Goal: Task Accomplishment & Management: Use online tool/utility

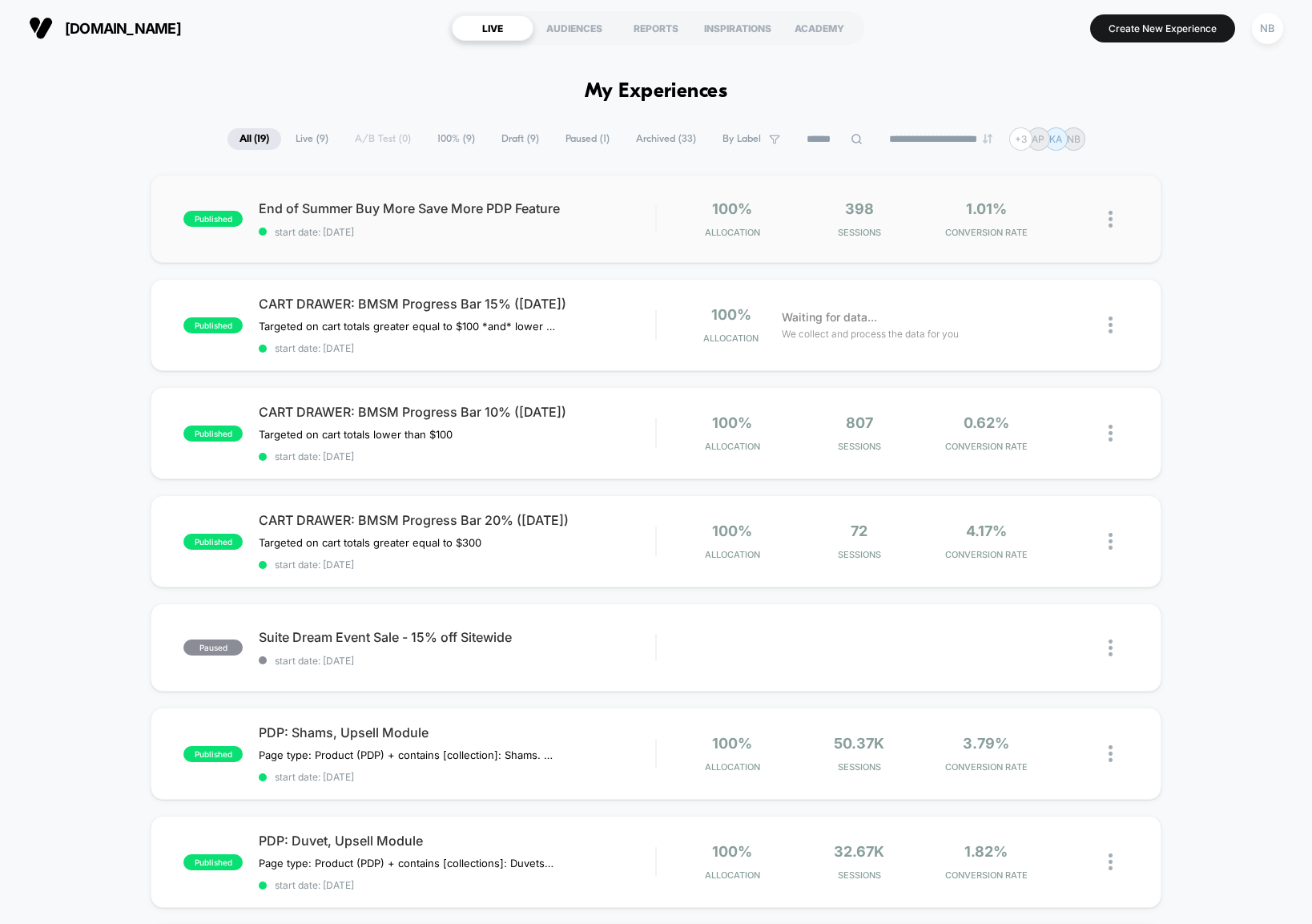
click at [515, 242] on div "published End of Summer Buy More Save More PDP Feature start date: [DATE] 100% …" at bounding box center [655, 218] width 1010 height 89
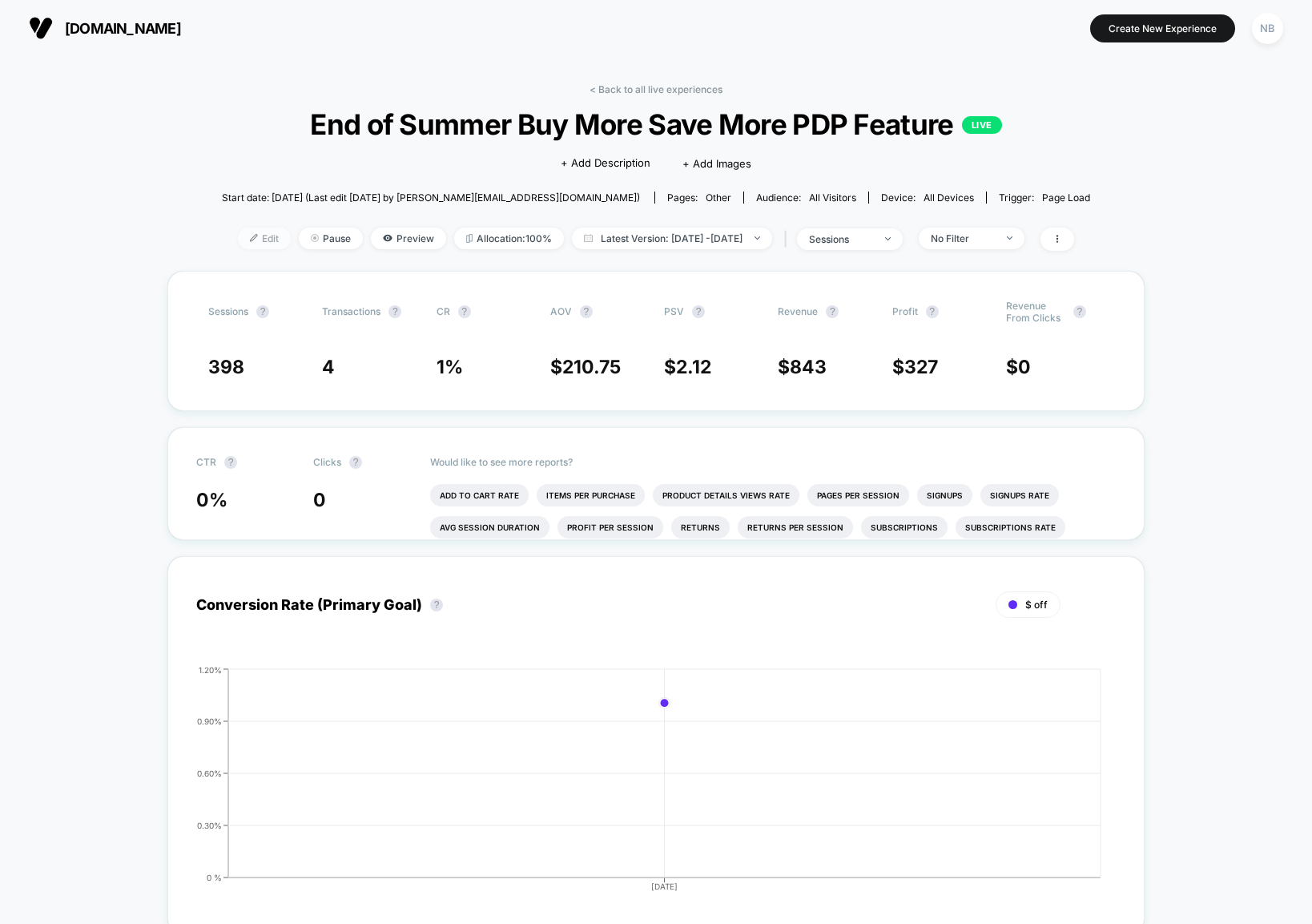
click at [250, 240] on span "Edit" at bounding box center [264, 238] width 53 height 21
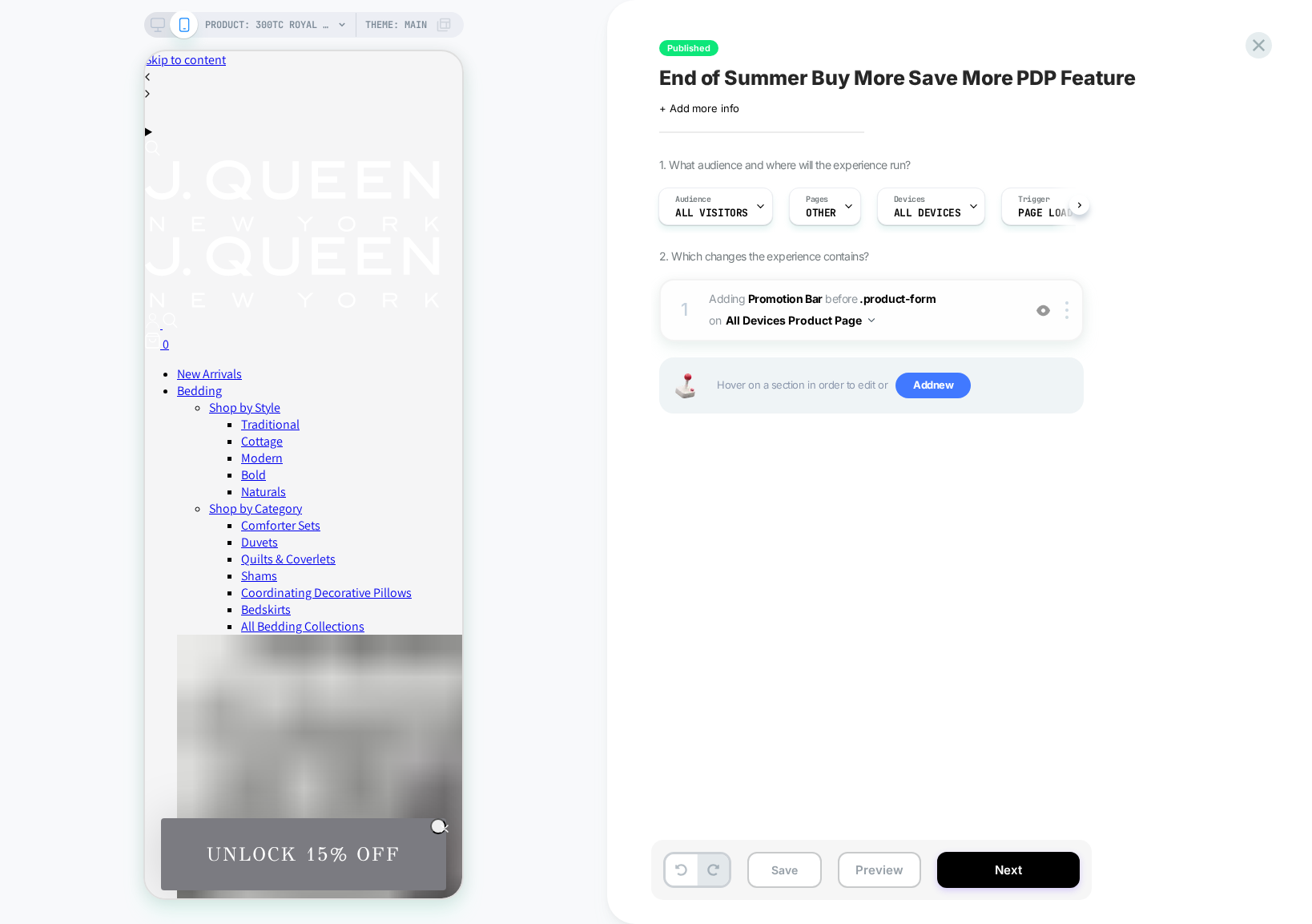
click at [784, 311] on button "All Devices Product Page" at bounding box center [800, 320] width 149 height 23
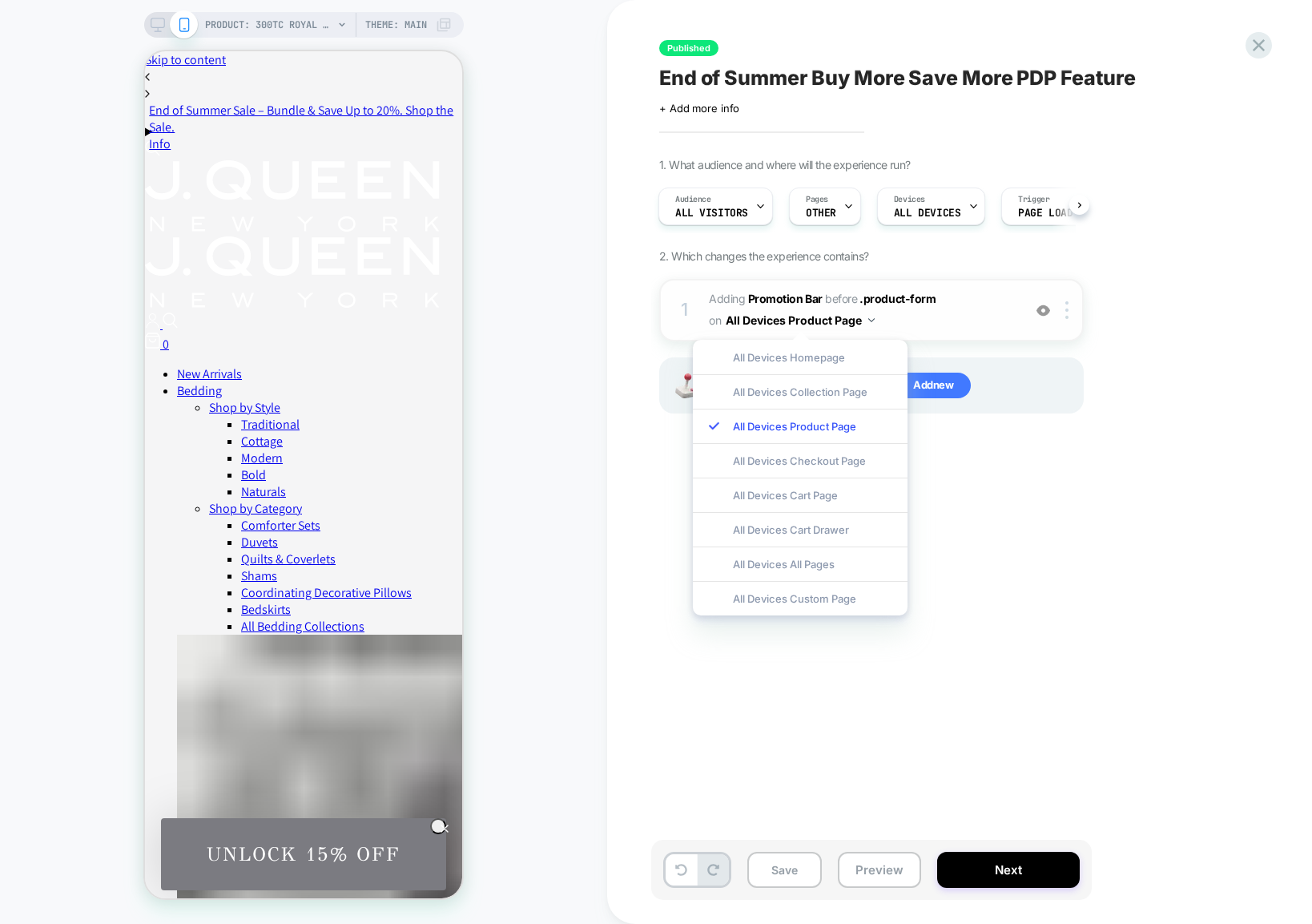
click at [708, 310] on div "1 #_loomi_addon_1755784692799 Adding Promotion Bar BEFORE .product-form .produc…" at bounding box center [871, 310] width 425 height 63
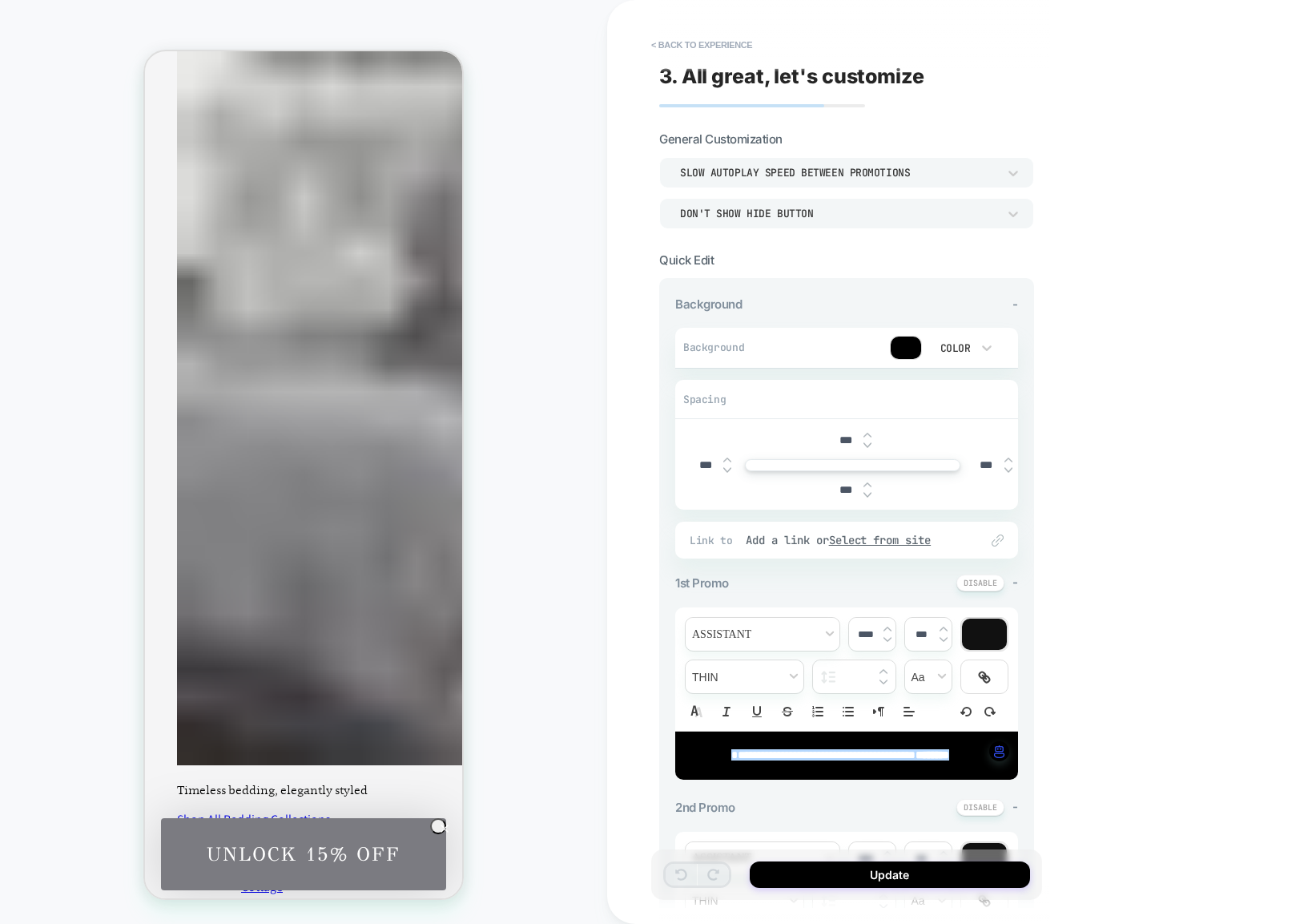
click at [885, 173] on div "Slow autoplay speed between promotions" at bounding box center [838, 172] width 317 height 13
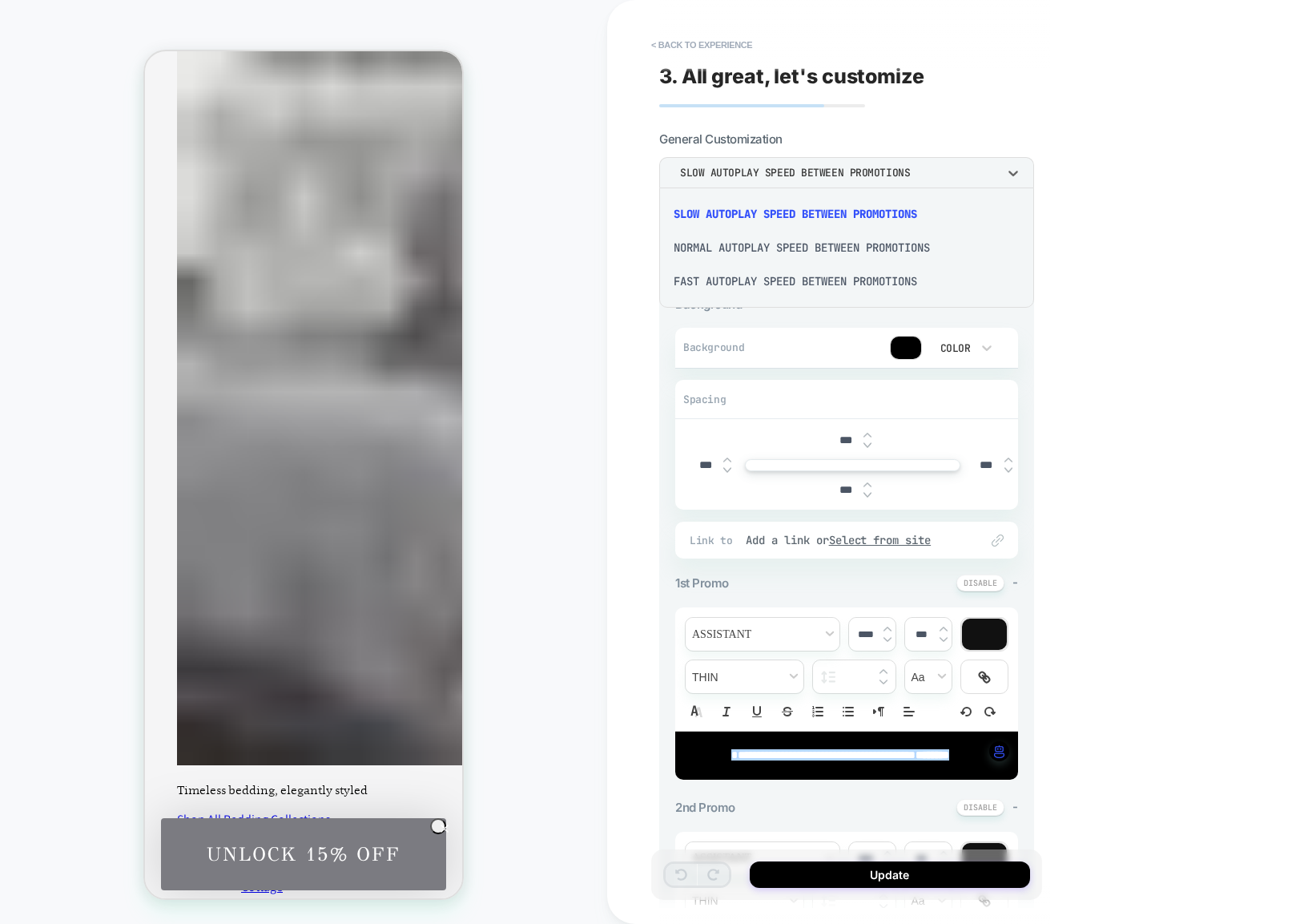
click at [846, 251] on div "Normal autoplay speed between promotions" at bounding box center [846, 248] width 362 height 34
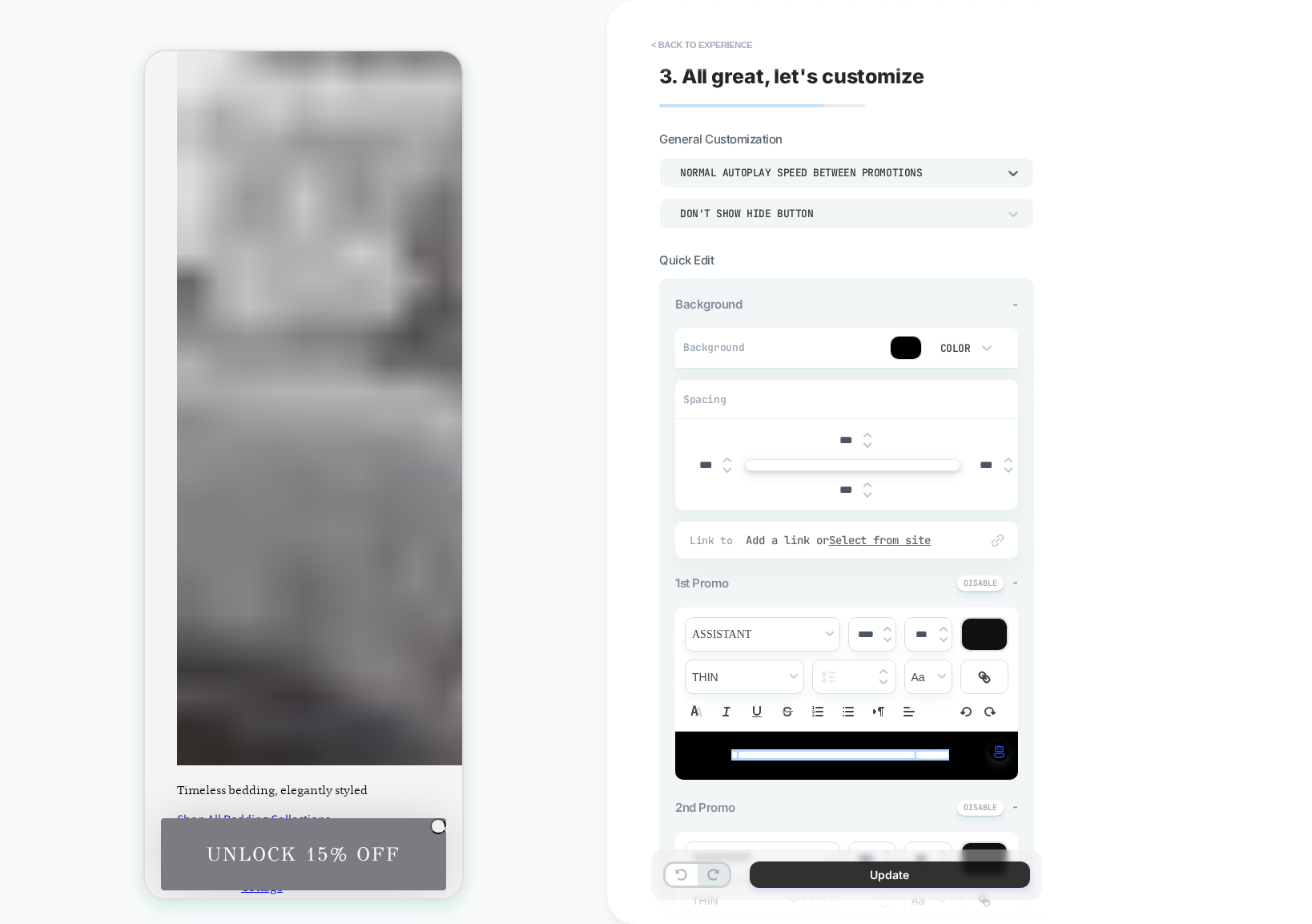
click at [953, 879] on button "Update" at bounding box center [889, 875] width 280 height 27
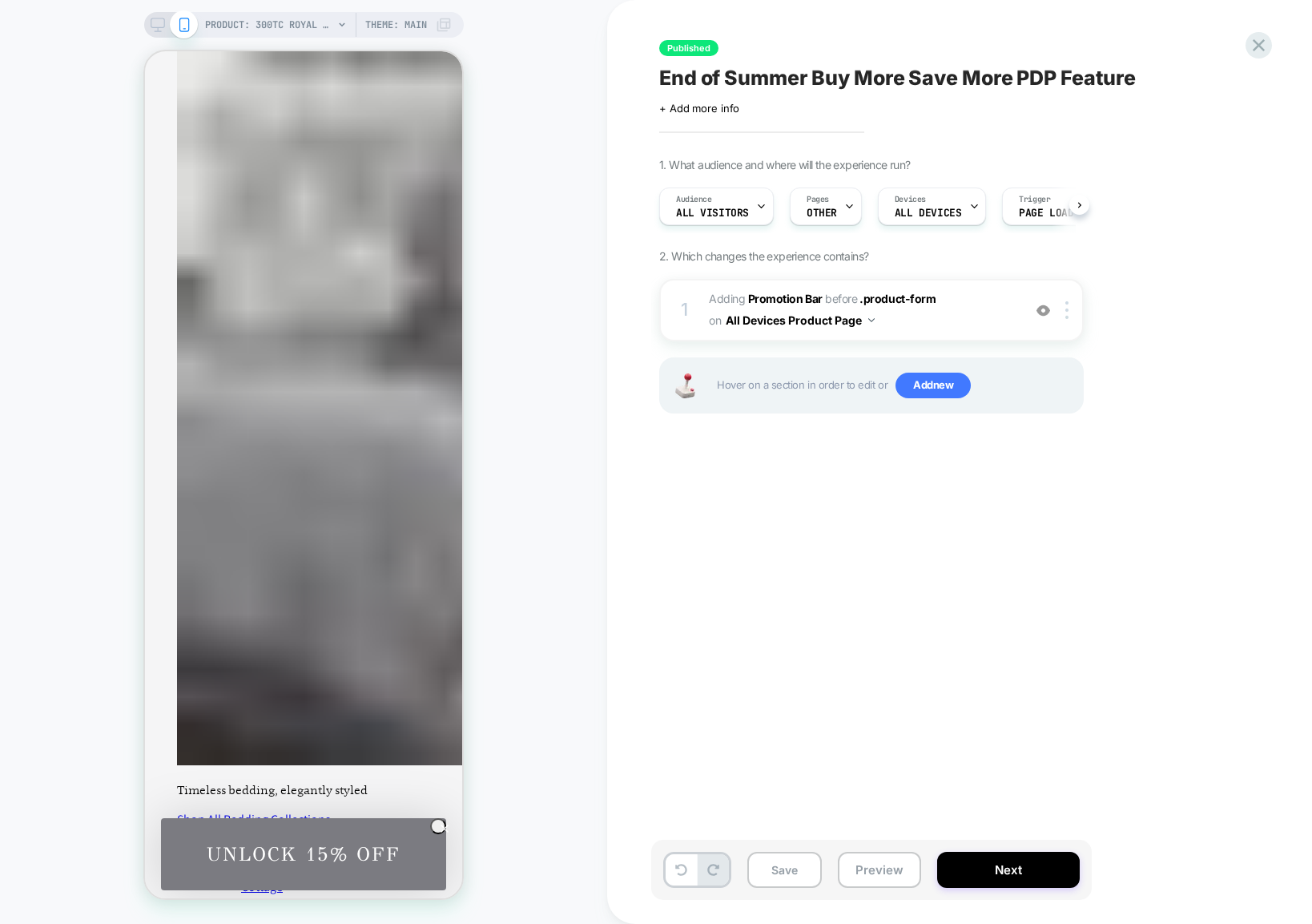
scroll to position [0, 1]
click at [1033, 875] on button "Next" at bounding box center [1008, 869] width 142 height 36
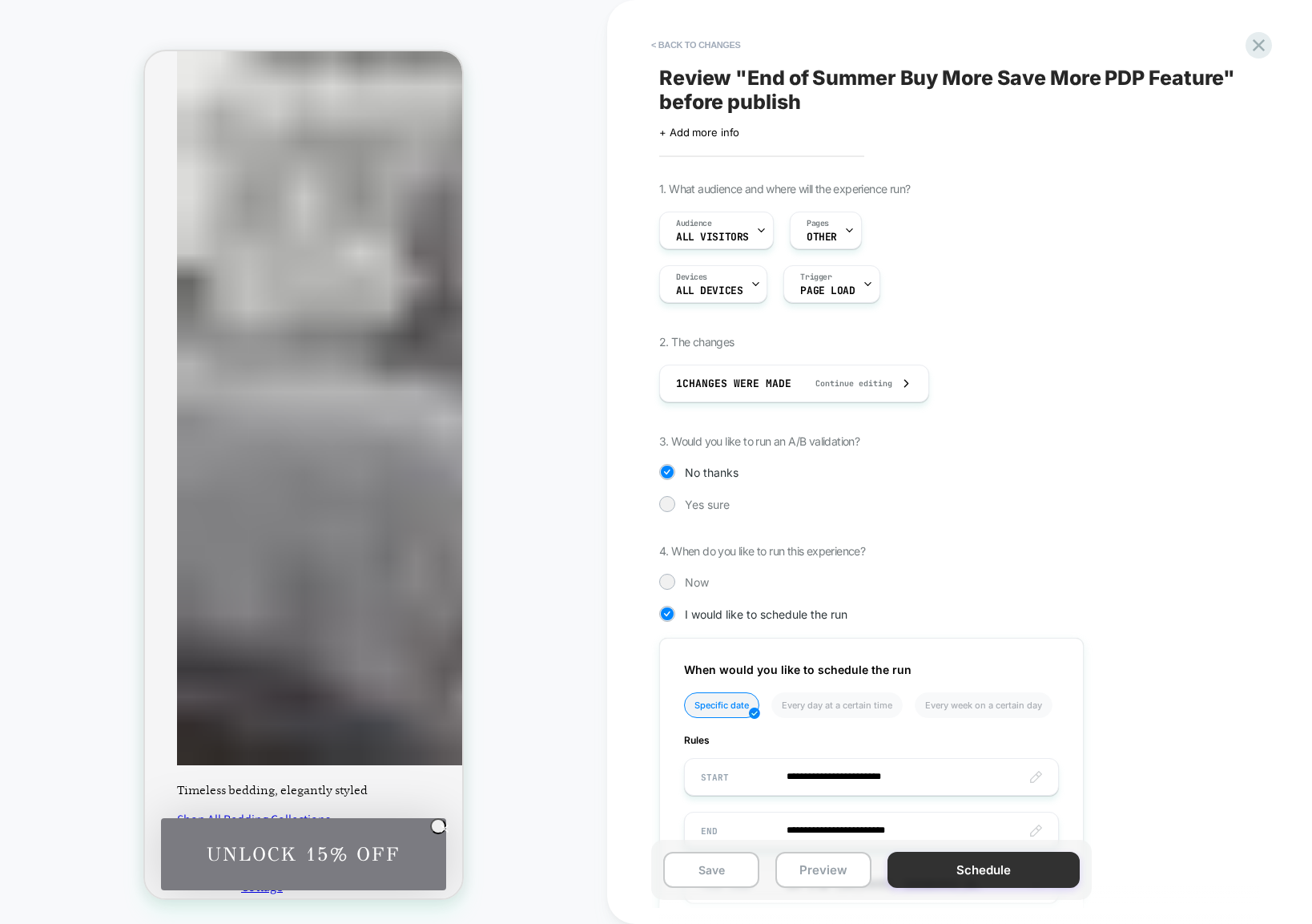
click at [1002, 867] on button "Schedule" at bounding box center [983, 869] width 192 height 36
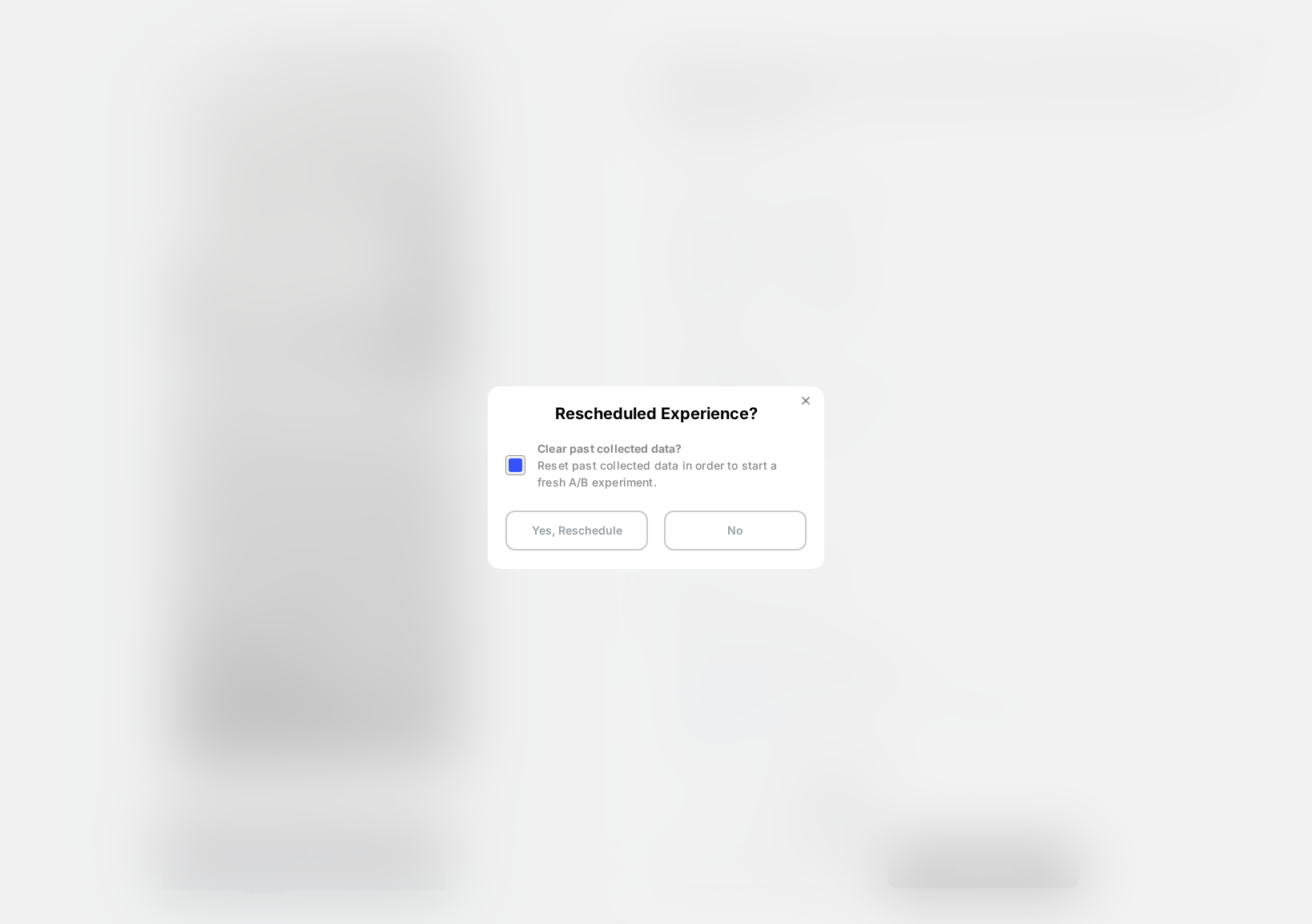
click at [521, 468] on div at bounding box center [515, 465] width 20 height 20
click at [568, 531] on button "Yes, Reschedule" at bounding box center [576, 530] width 142 height 40
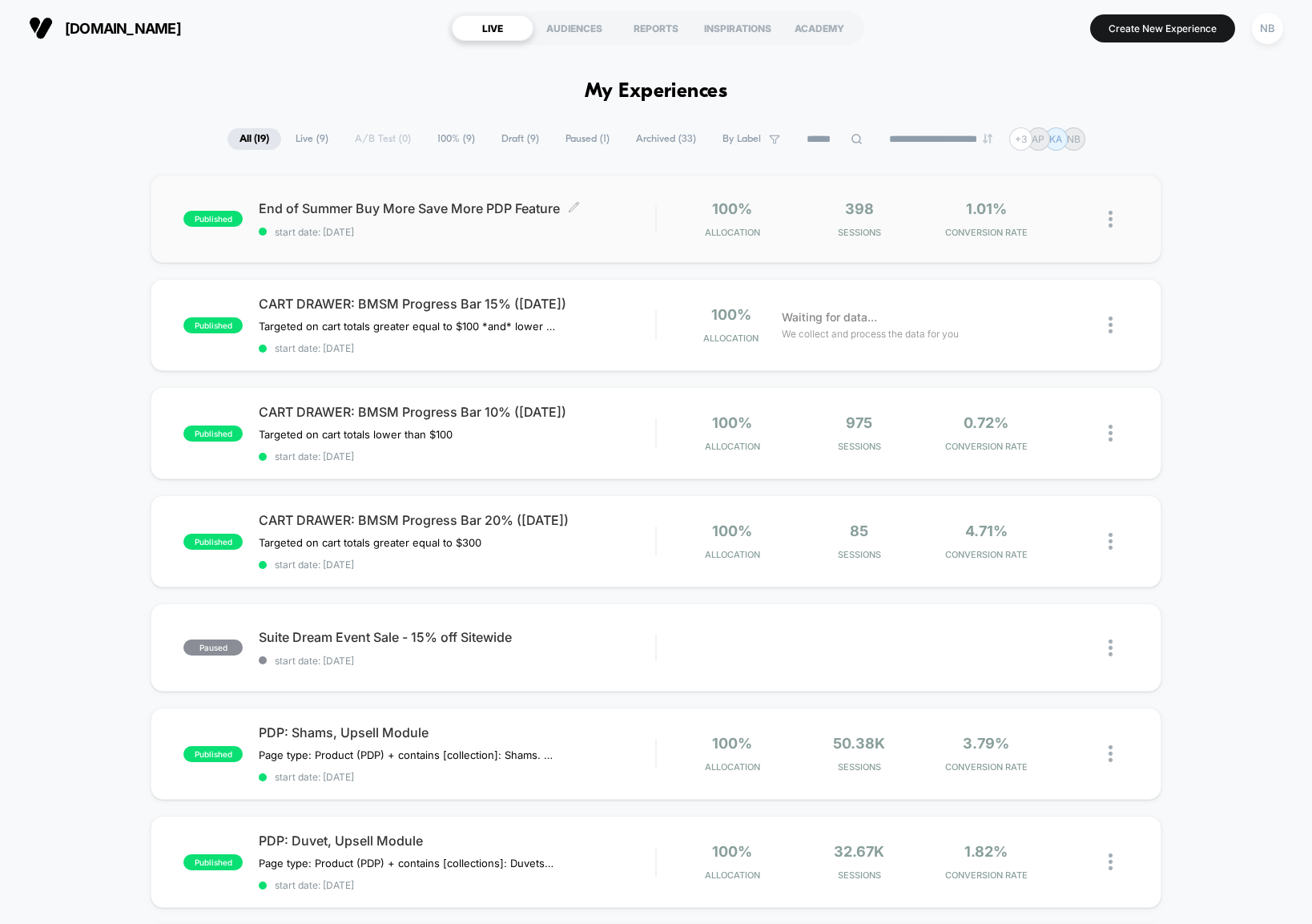
click at [351, 217] on div "End of Summer Buy More Save More PDP Feature Click to edit experience details C…" at bounding box center [456, 219] width 396 height 38
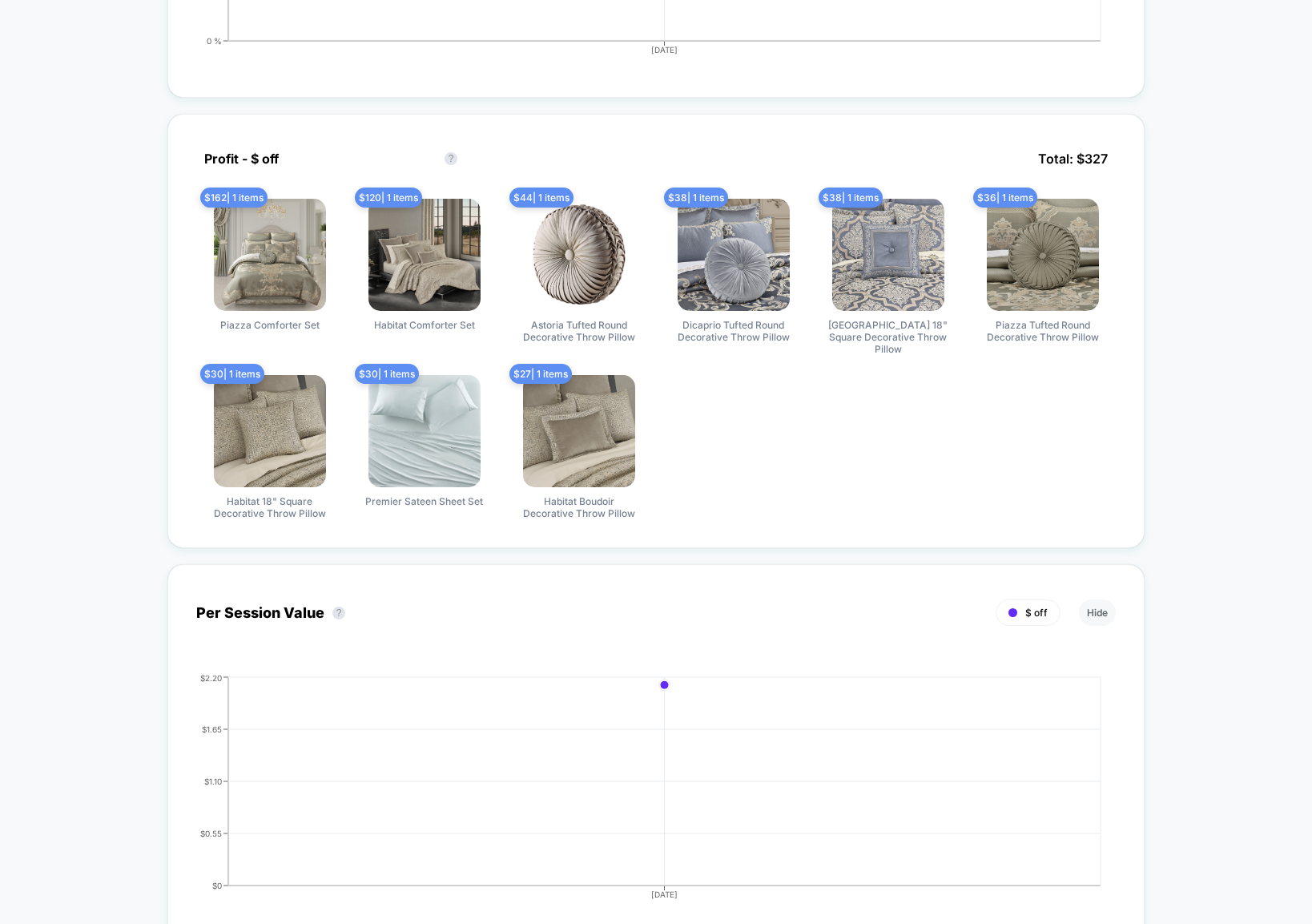
scroll to position [834, 0]
